Goal: Find specific page/section: Find specific page/section

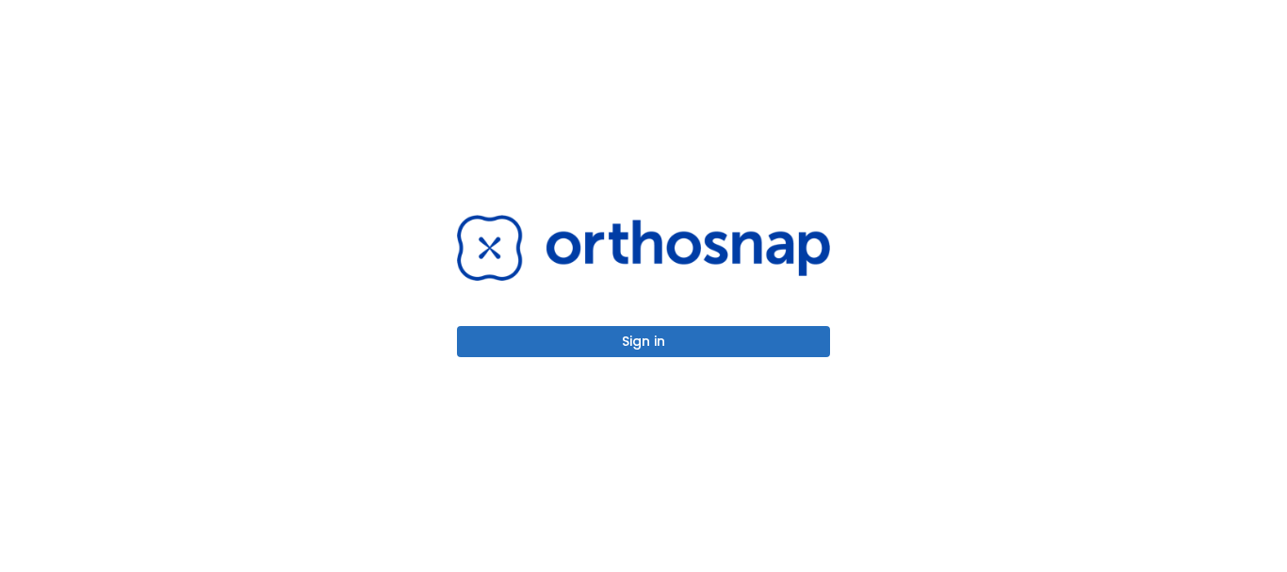
click at [615, 335] on button "Sign in" at bounding box center [643, 341] width 373 height 31
click at [612, 344] on icon "button" at bounding box center [617, 341] width 16 height 16
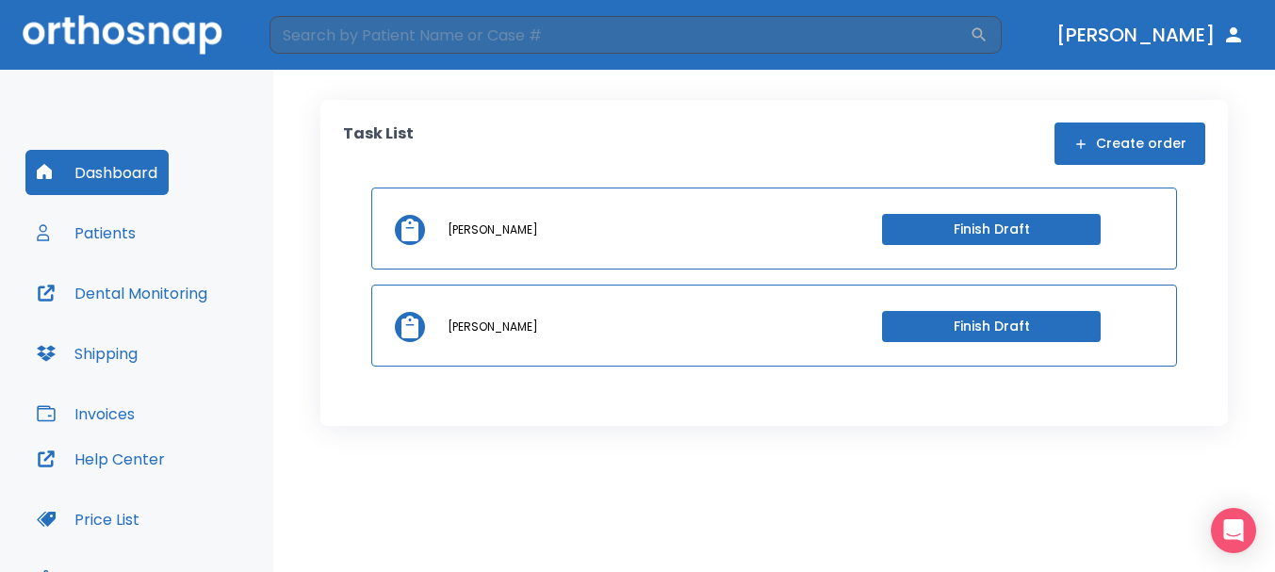
click at [135, 245] on button "Patients" at bounding box center [86, 232] width 122 height 45
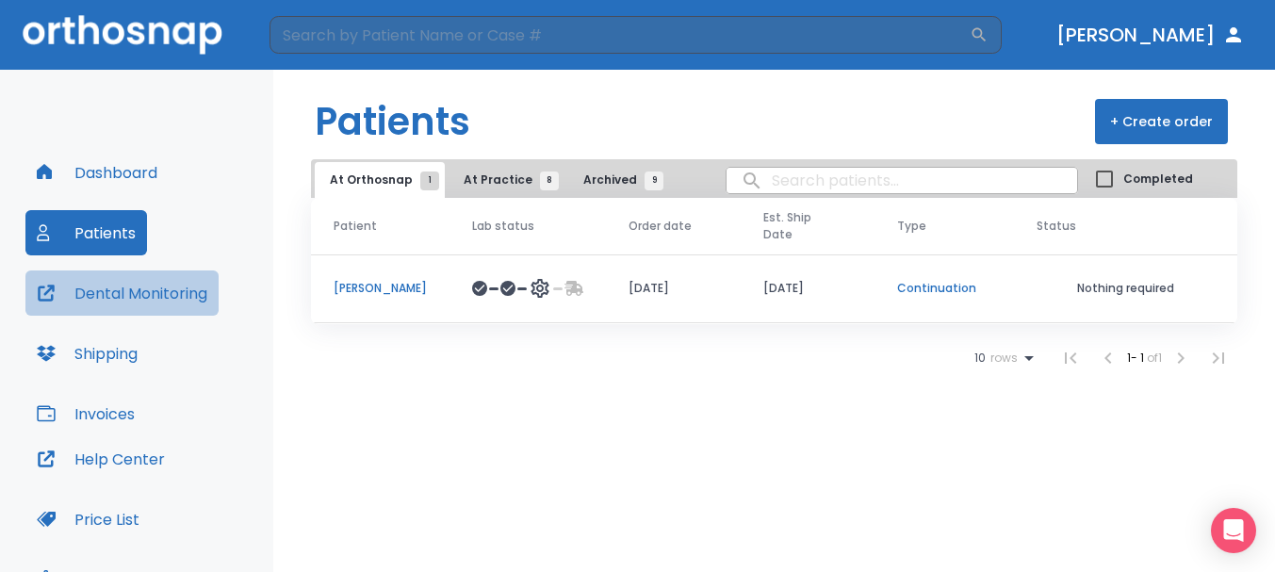
click at [110, 287] on button "Dental Monitoring" at bounding box center [121, 292] width 193 height 45
